Goal: Transaction & Acquisition: Book appointment/travel/reservation

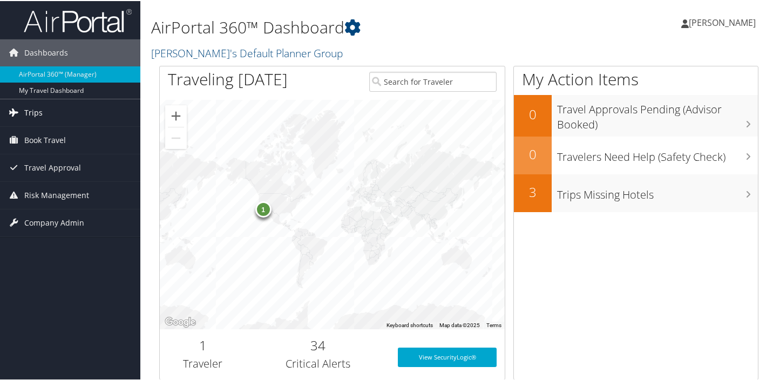
click at [60, 111] on link "Trips" at bounding box center [70, 111] width 140 height 27
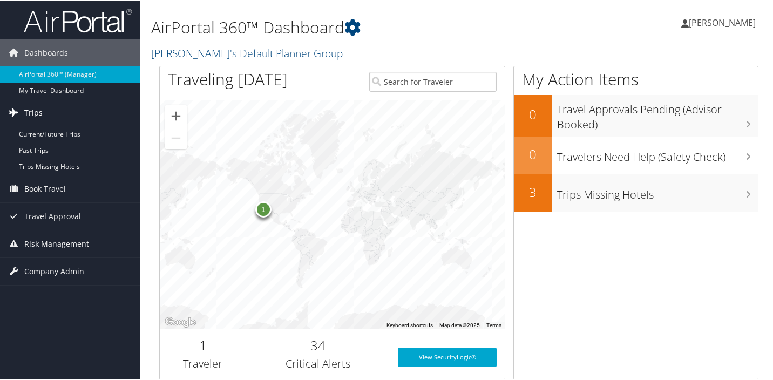
click at [42, 109] on link "Trips" at bounding box center [70, 111] width 140 height 27
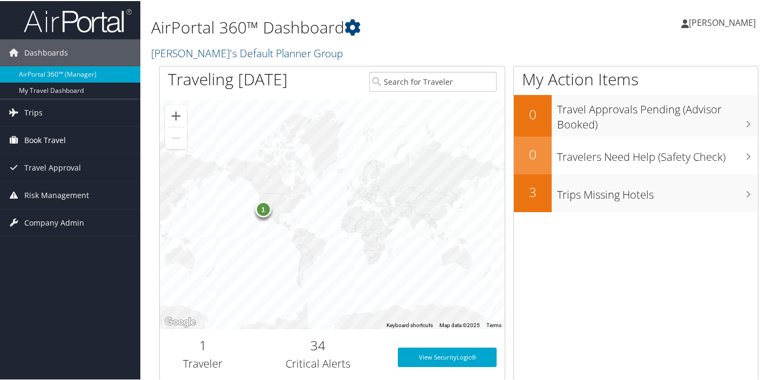
click at [52, 137] on span "Book Travel" at bounding box center [45, 139] width 42 height 27
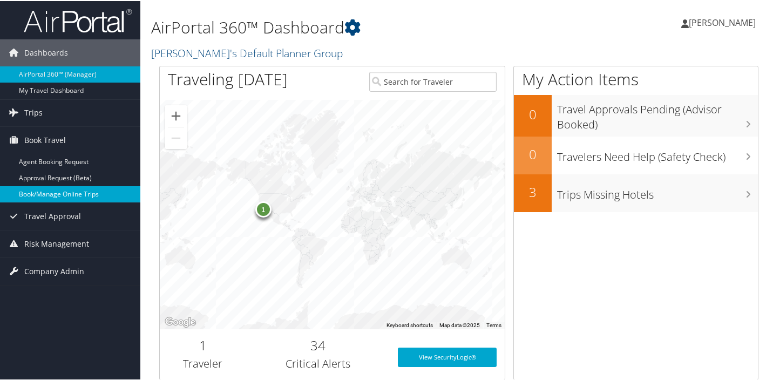
click at [97, 192] on link "Book/Manage Online Trips" at bounding box center [70, 193] width 140 height 16
